Goal: Entertainment & Leisure: Consume media (video, audio)

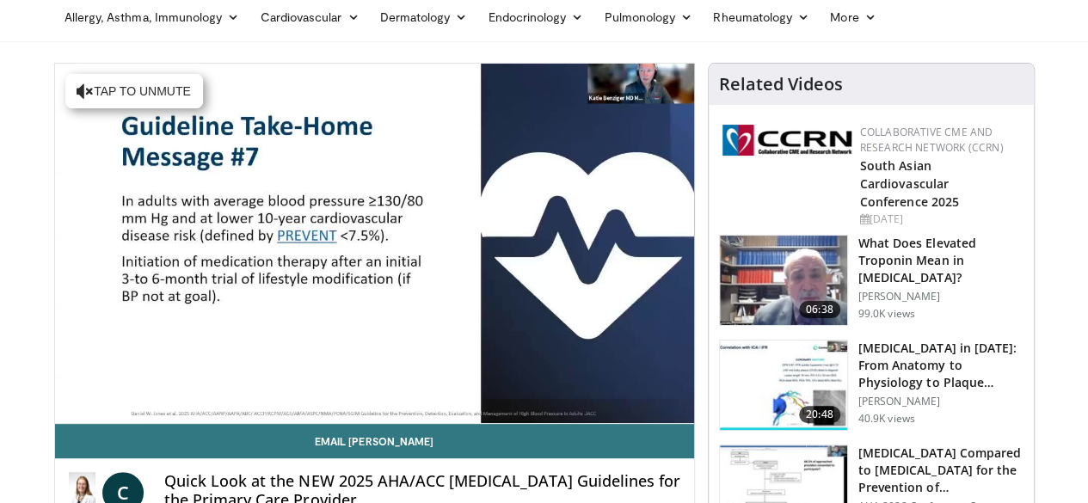
scroll to position [86, 0]
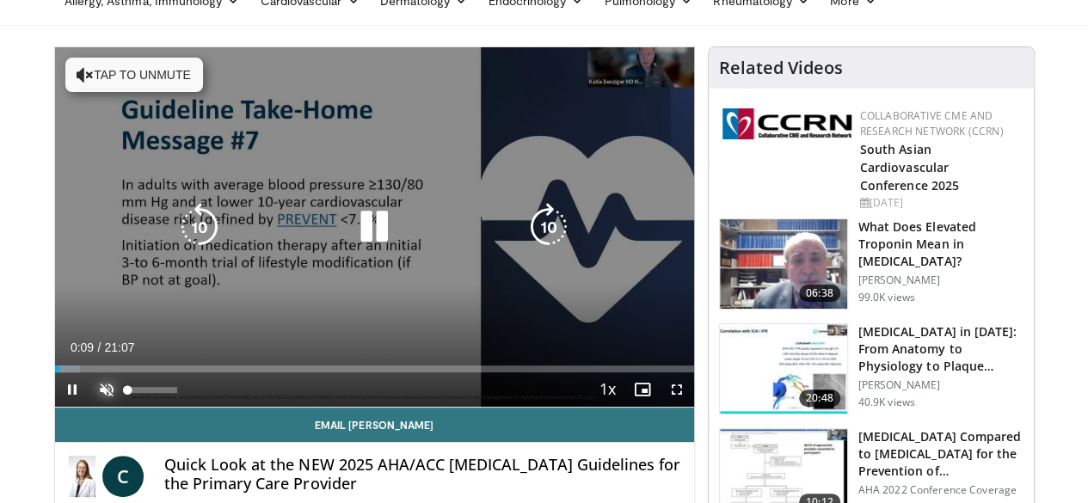
click at [89, 407] on span "Video Player" at bounding box center [106, 389] width 34 height 34
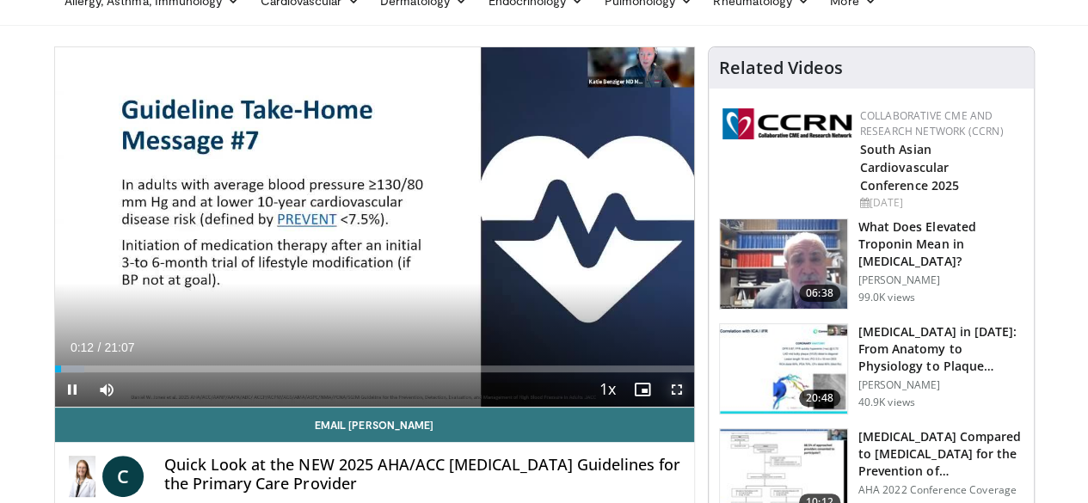
click at [693, 407] on span "Video Player" at bounding box center [677, 389] width 34 height 34
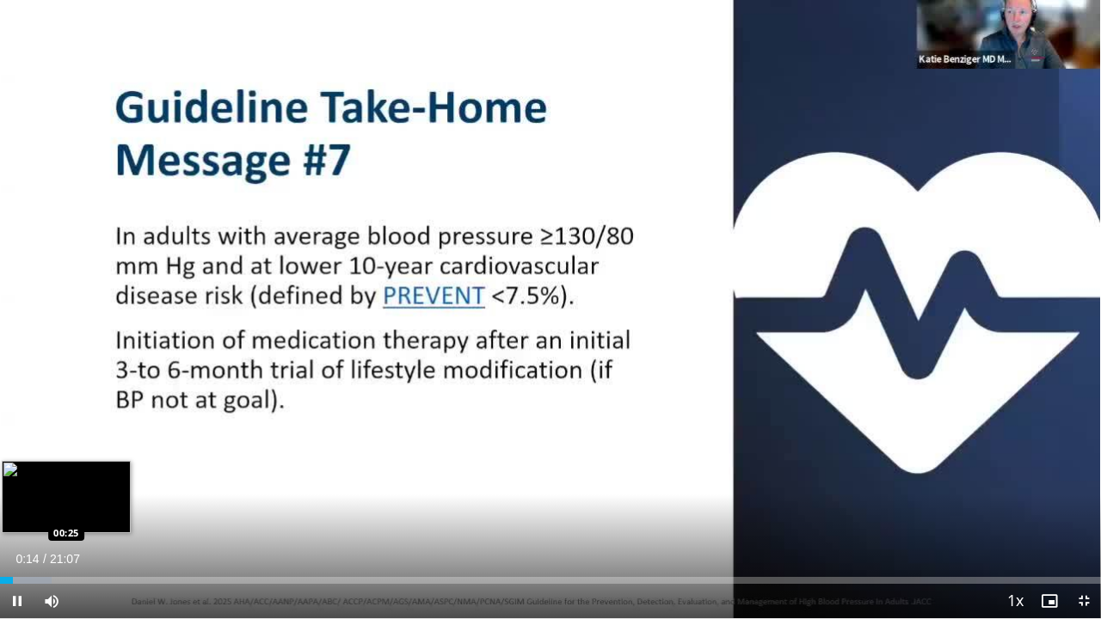
click at [23, 502] on div "Loaded : 4.69% 00:14 00:25" at bounding box center [550, 580] width 1101 height 7
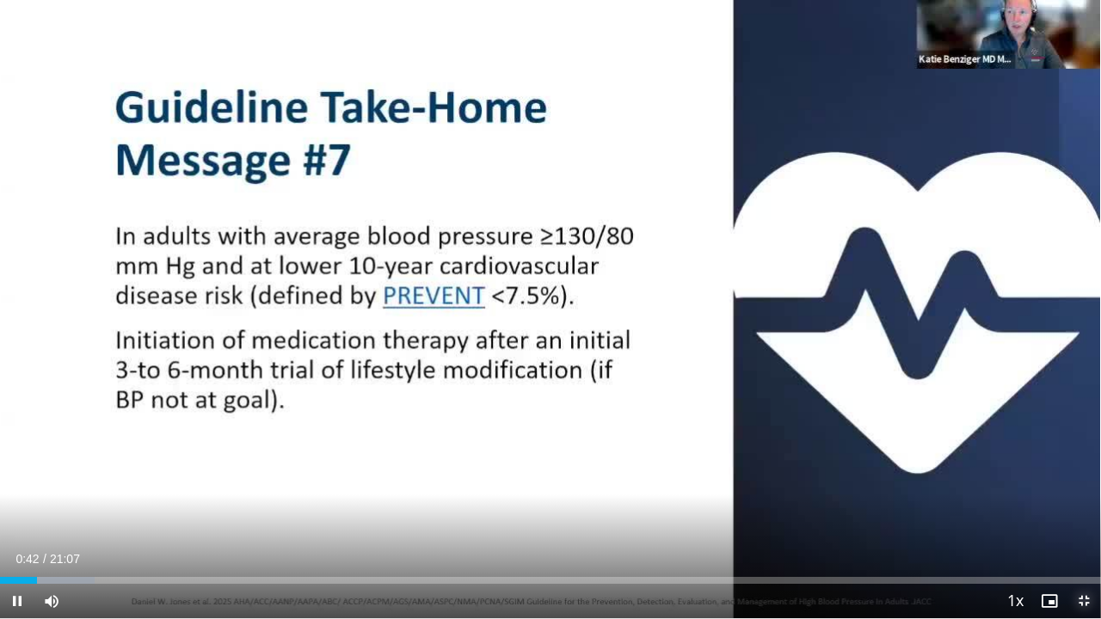
click at [1082, 502] on span "Video Player" at bounding box center [1083, 601] width 34 height 34
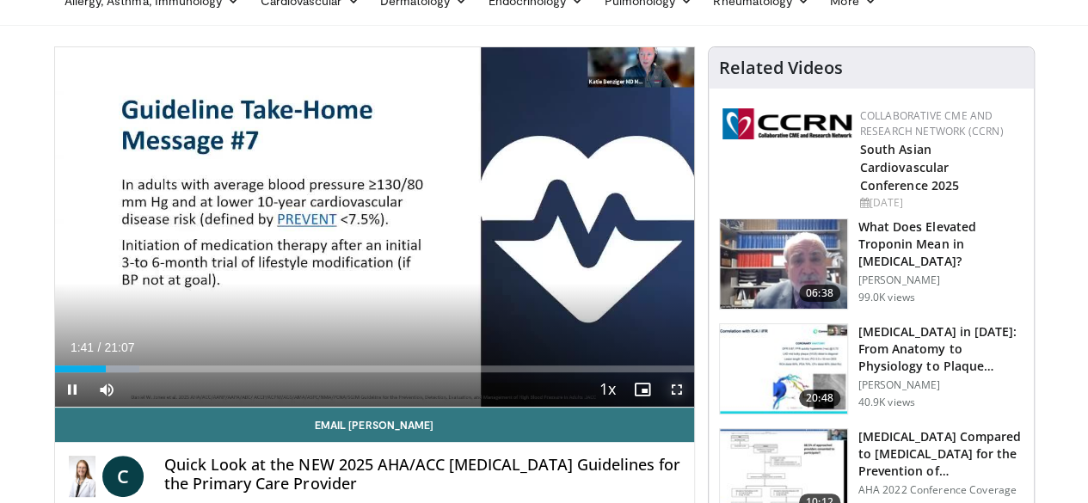
click at [685, 407] on span "Video Player" at bounding box center [677, 389] width 34 height 34
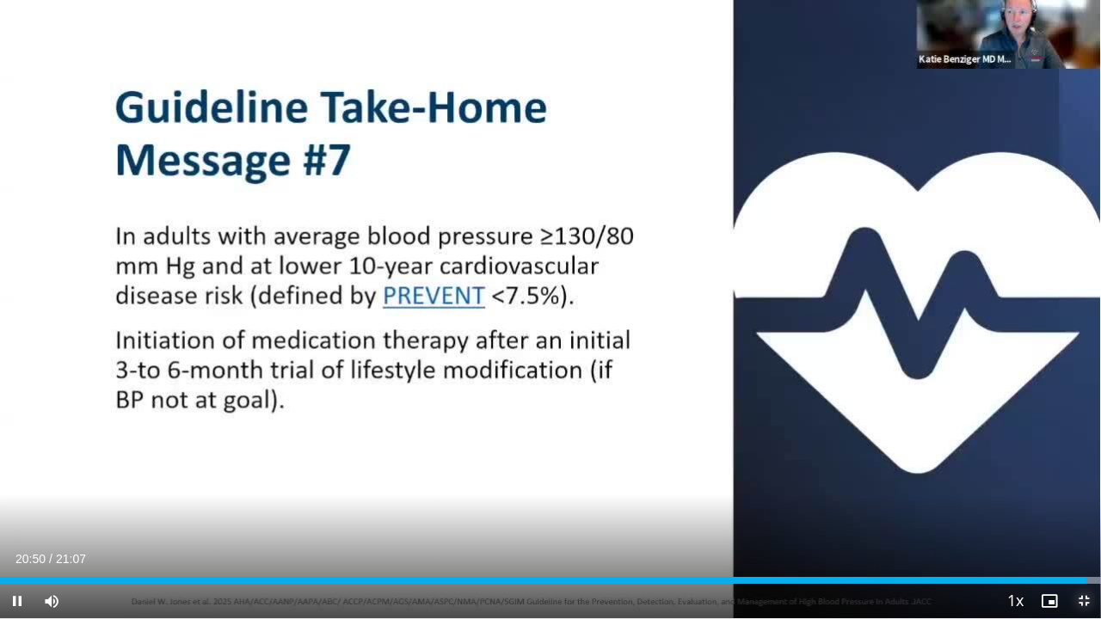
click at [1082, 502] on span "Video Player" at bounding box center [1083, 601] width 34 height 34
